Goal: Complete application form

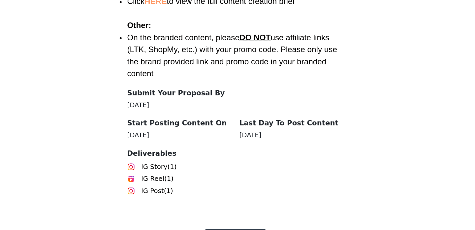
scroll to position [943, 0]
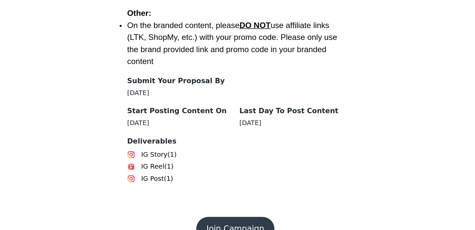
click at [233, 221] on button "Join Campaign" at bounding box center [237, 229] width 51 height 16
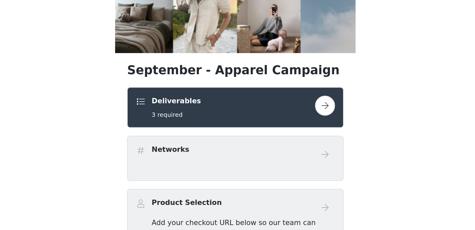
scroll to position [34, 0]
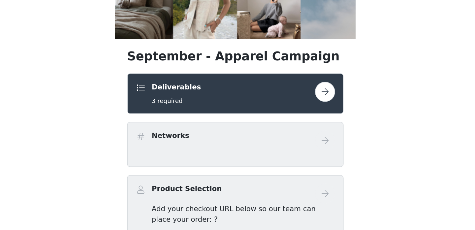
click at [297, 139] on button "button" at bounding box center [296, 138] width 13 height 13
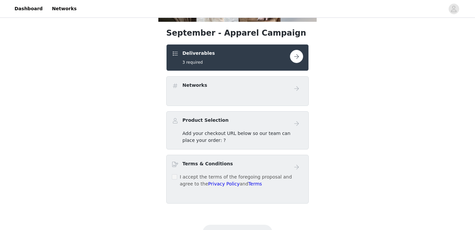
scroll to position [109, 0]
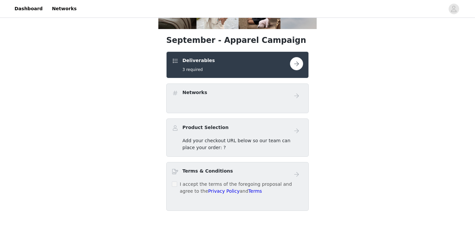
click at [292, 64] on button "button" at bounding box center [296, 63] width 13 height 13
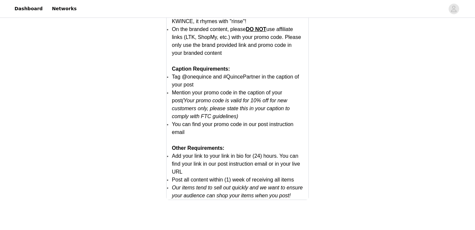
scroll to position [1323, 0]
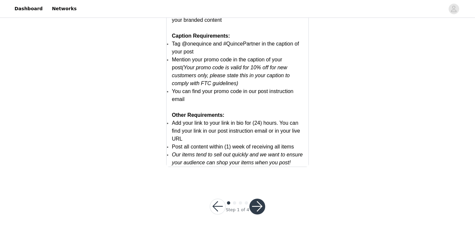
click at [260, 205] on button "button" at bounding box center [257, 207] width 16 height 16
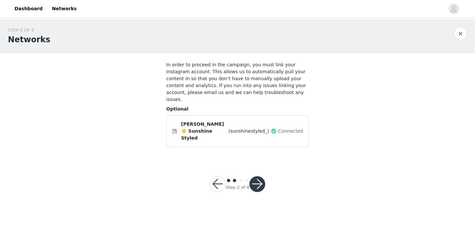
click at [257, 176] on button "button" at bounding box center [257, 184] width 16 height 16
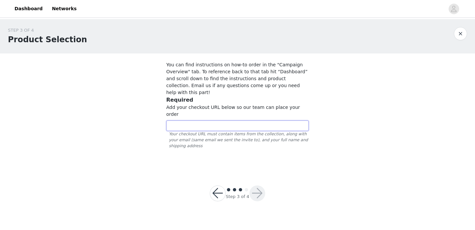
click at [192, 120] on input "text" at bounding box center [237, 125] width 142 height 11
paste input "[URL][DOMAIN_NAME]"
type input "[URL][DOMAIN_NAME]"
click at [307, 160] on div "STEP 3 OF 4 Product Selection You can find instructions on how-to order in the …" at bounding box center [237, 118] width 475 height 198
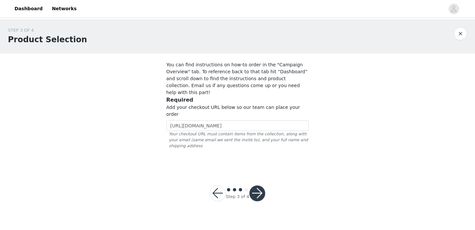
scroll to position [0, 0]
click at [254, 185] on button "button" at bounding box center [257, 193] width 16 height 16
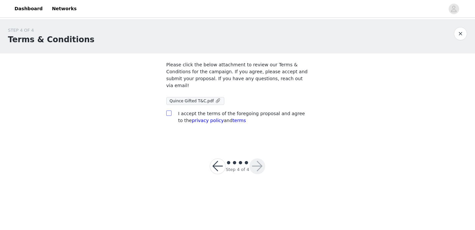
click at [170, 113] on input "checkbox" at bounding box center [168, 112] width 5 height 5
checkbox input "true"
click at [260, 168] on button "button" at bounding box center [257, 166] width 16 height 16
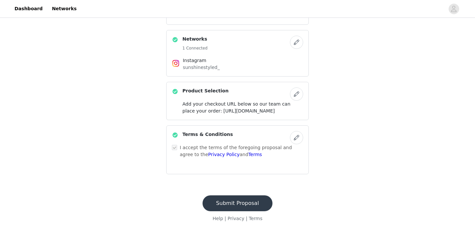
scroll to position [207, 0]
click at [246, 204] on button "Submit Proposal" at bounding box center [237, 203] width 70 height 16
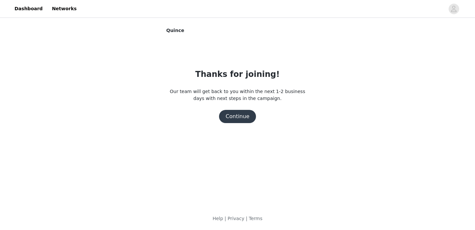
scroll to position [0, 0]
click at [246, 122] on button "Continue" at bounding box center [237, 116] width 37 height 13
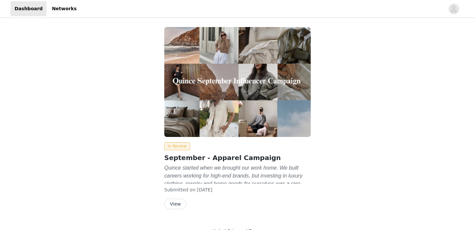
scroll to position [13, 0]
